Goal: Navigation & Orientation: Find specific page/section

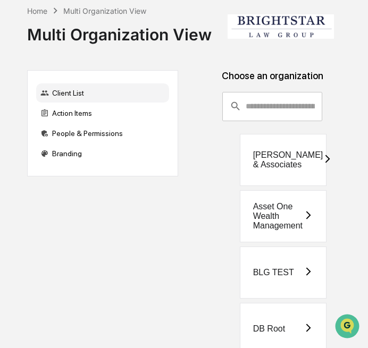
drag, startPoint x: 228, startPoint y: 142, endPoint x: 296, endPoint y: 177, distance: 76.3
click at [296, 177] on div "[PERSON_NAME] & Associates" at bounding box center [273, 160] width 172 height 52
copy div "[PERSON_NAME] & Associates"
drag, startPoint x: 235, startPoint y: 206, endPoint x: 319, endPoint y: 232, distance: 87.3
click at [319, 232] on div "Asset One Wealth Management" at bounding box center [273, 216] width 172 height 52
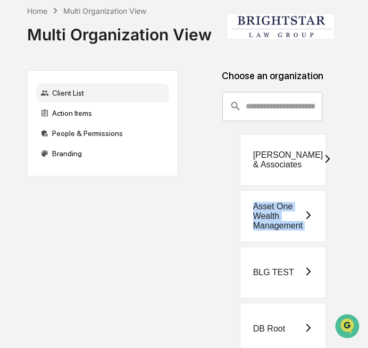
copy div "Asset One Wealth Management"
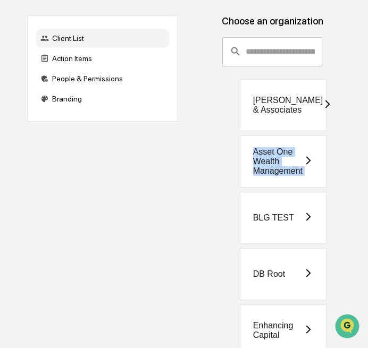
scroll to position [65, 0]
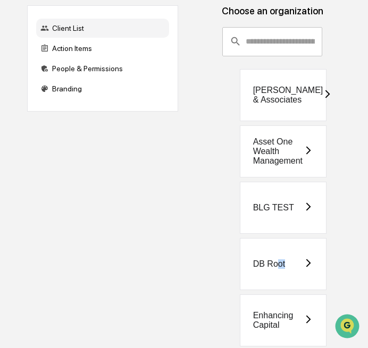
drag, startPoint x: 231, startPoint y: 272, endPoint x: 280, endPoint y: 268, distance: 48.5
click at [280, 268] on div "DB Root" at bounding box center [273, 264] width 172 height 52
click at [225, 272] on div "DB Root" at bounding box center [273, 264] width 172 height 52
drag, startPoint x: 231, startPoint y: 270, endPoint x: 280, endPoint y: 270, distance: 48.9
click at [280, 270] on div "DB Root" at bounding box center [273, 264] width 172 height 52
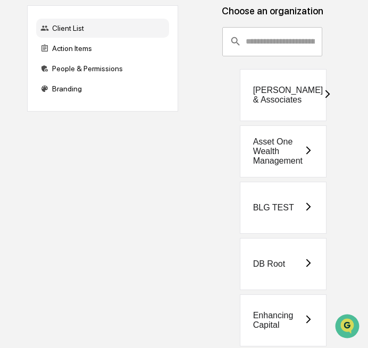
drag, startPoint x: 291, startPoint y: 269, endPoint x: 245, endPoint y: 269, distance: 46.3
click at [245, 269] on div "DB Root" at bounding box center [283, 264] width 87 height 52
